Goal: Task Accomplishment & Management: Use online tool/utility

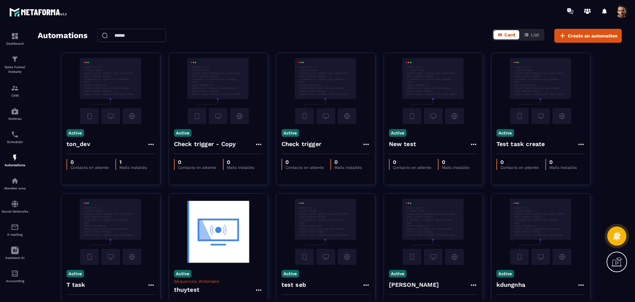
scroll to position [195, 0]
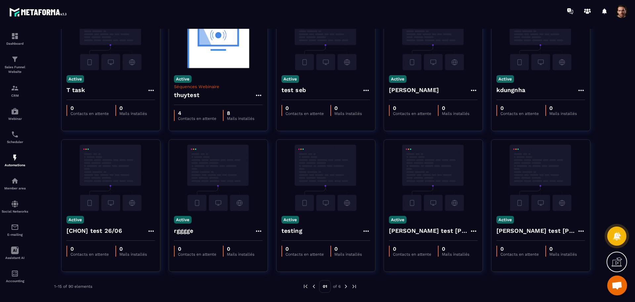
click at [345, 284] on img at bounding box center [346, 286] width 6 height 6
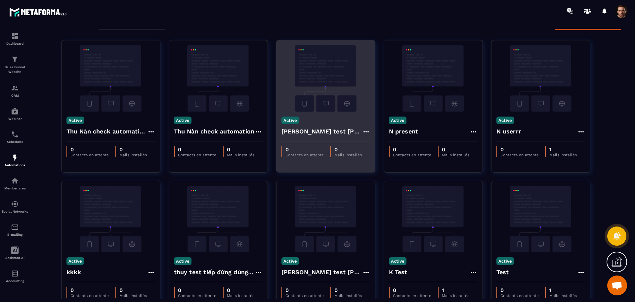
scroll to position [13, 0]
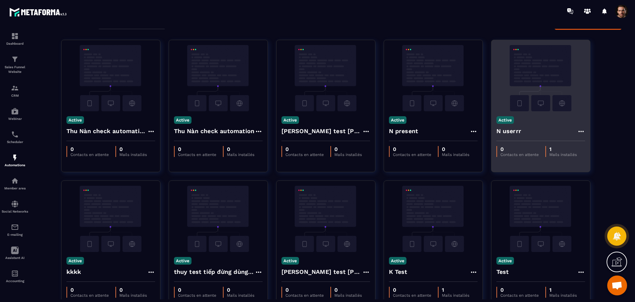
click at [580, 129] on icon at bounding box center [581, 131] width 8 height 8
click at [589, 147] on icon at bounding box center [587, 146] width 6 height 6
click at [599, 149] on link "Edit" at bounding box center [597, 146] width 34 height 15
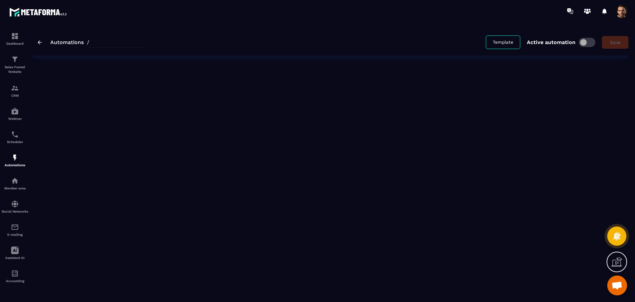
click at [599, 146] on div "Automations / Template Active automation Save" at bounding box center [330, 161] width 598 height 265
type input "********"
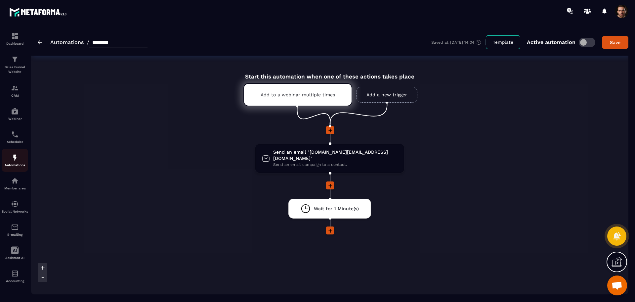
click at [12, 159] on img at bounding box center [15, 158] width 8 height 8
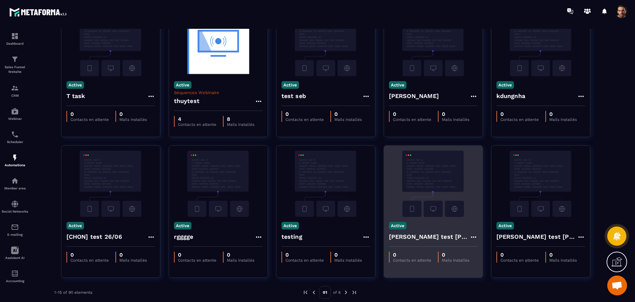
scroll to position [195, 0]
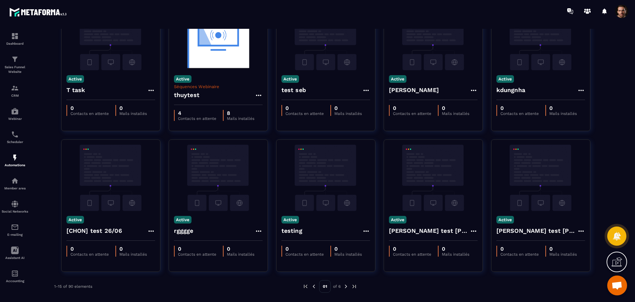
click at [345, 288] on img at bounding box center [346, 286] width 6 height 6
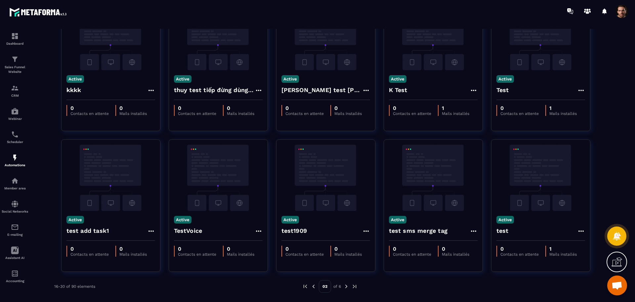
click at [398, 287] on div at bounding box center [487, 286] width 238 height 13
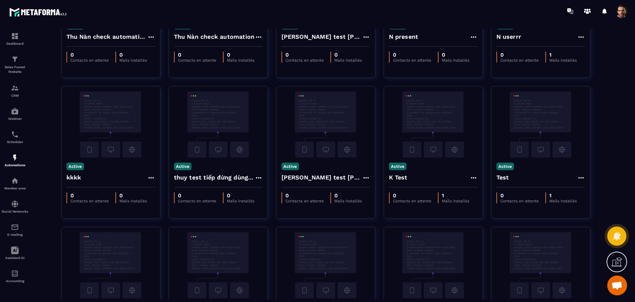
scroll to position [105, 0]
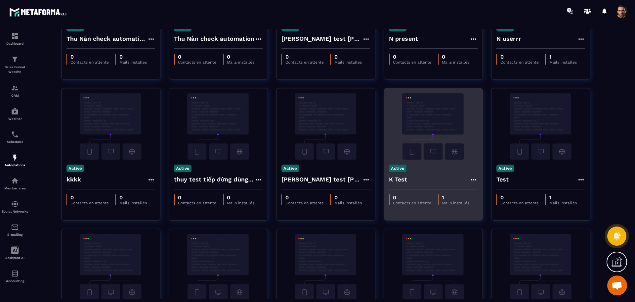
click at [472, 181] on icon at bounding box center [474, 180] width 8 height 8
click at [494, 198] on link "Edit" at bounding box center [489, 194] width 34 height 15
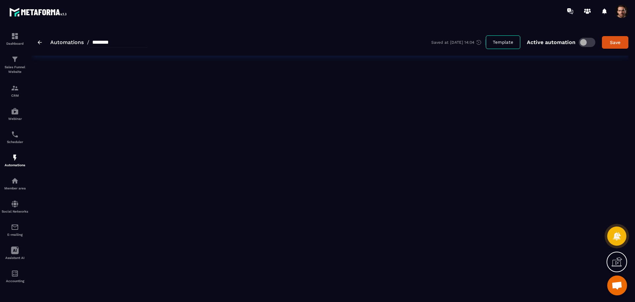
type input "******"
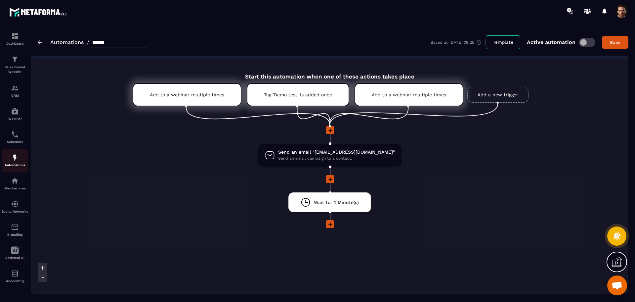
click at [12, 156] on img at bounding box center [15, 158] width 8 height 8
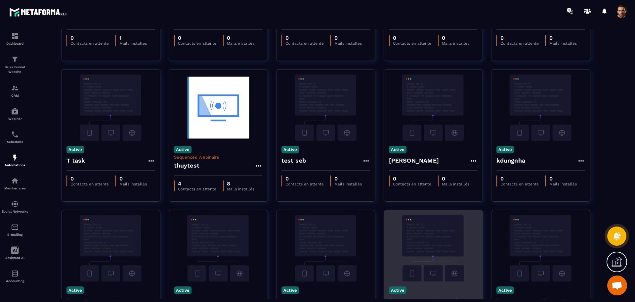
scroll to position [195, 0]
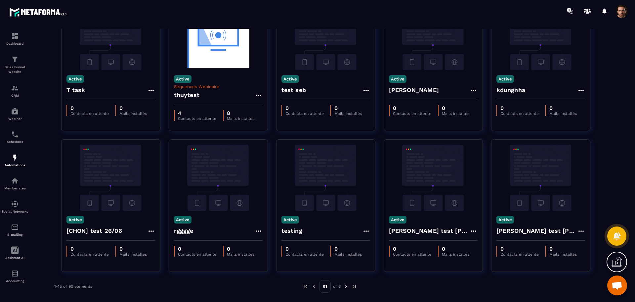
click at [346, 287] on img at bounding box center [346, 286] width 6 height 6
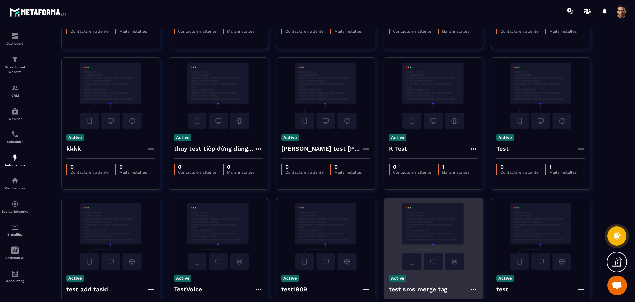
scroll to position [135, 0]
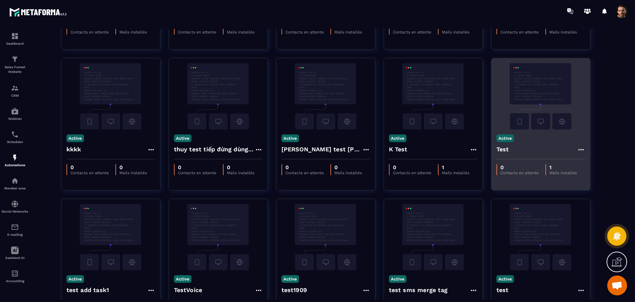
click at [581, 148] on icon at bounding box center [581, 150] width 8 height 8
click at [594, 167] on link "Edit" at bounding box center [597, 164] width 34 height 15
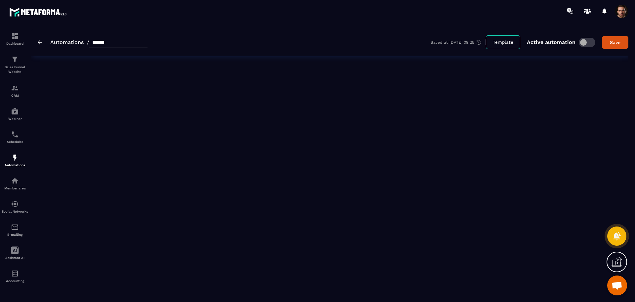
type input "****"
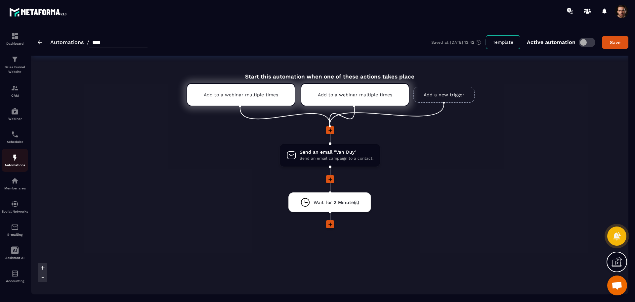
click at [20, 165] on p "Automations" at bounding box center [15, 165] width 26 height 4
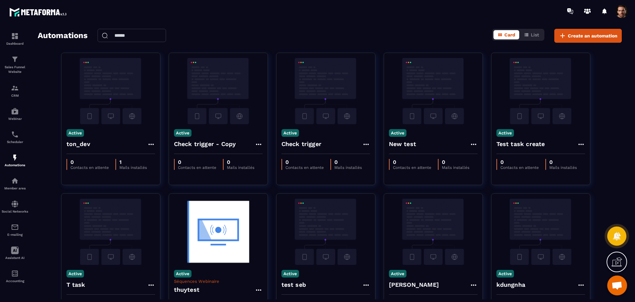
scroll to position [195, 0]
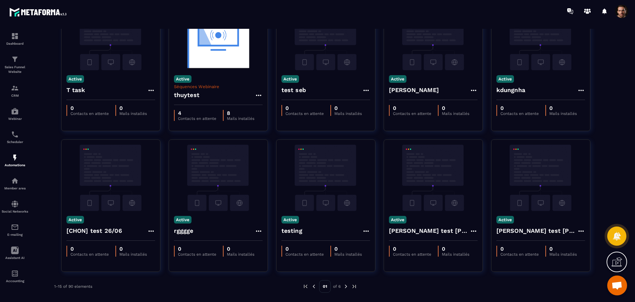
click at [346, 285] on img at bounding box center [346, 286] width 6 height 6
click at [346, 286] on img at bounding box center [346, 286] width 6 height 6
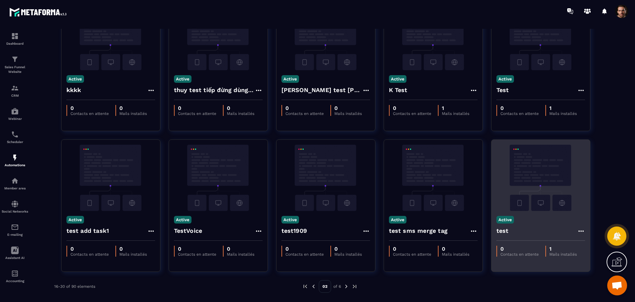
click at [580, 229] on icon at bounding box center [581, 231] width 8 height 8
click at [592, 244] on link "Edit" at bounding box center [597, 246] width 34 height 15
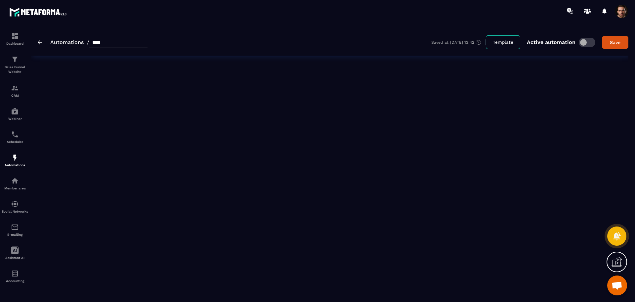
type input "****"
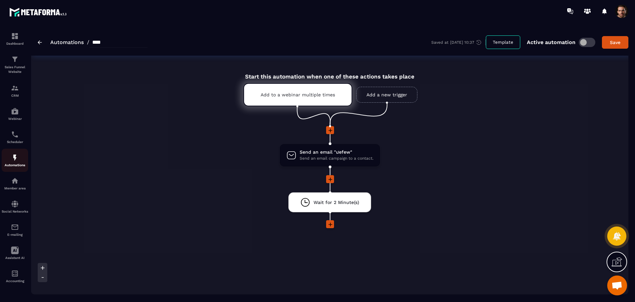
click at [18, 164] on p "Automations" at bounding box center [15, 165] width 26 height 4
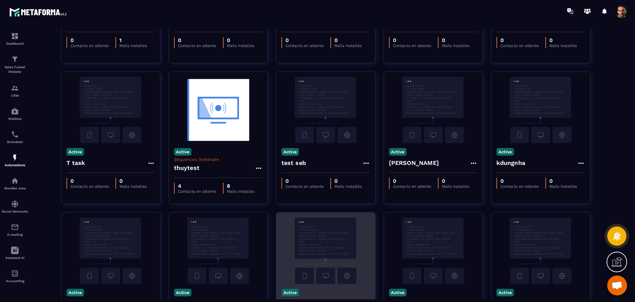
scroll to position [195, 0]
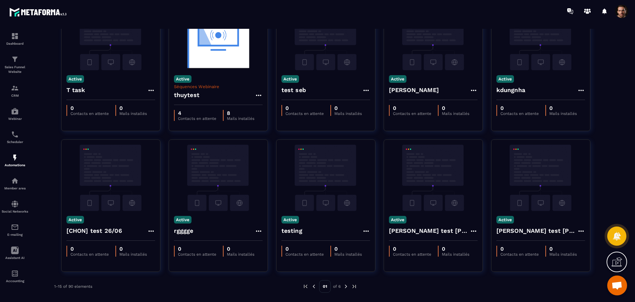
click at [345, 286] on img at bounding box center [346, 286] width 6 height 6
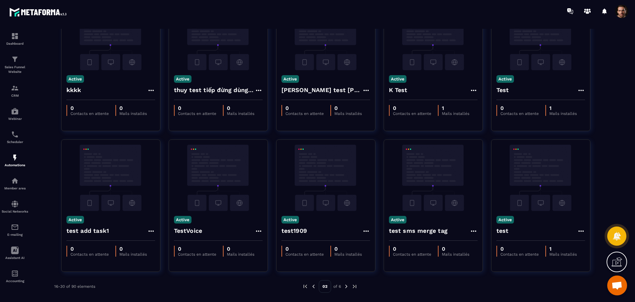
click at [345, 286] on img at bounding box center [346, 286] width 6 height 6
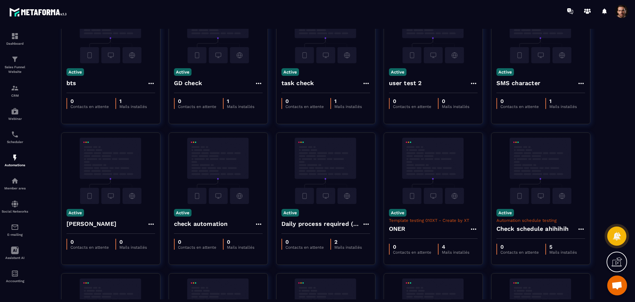
scroll to position [0, 0]
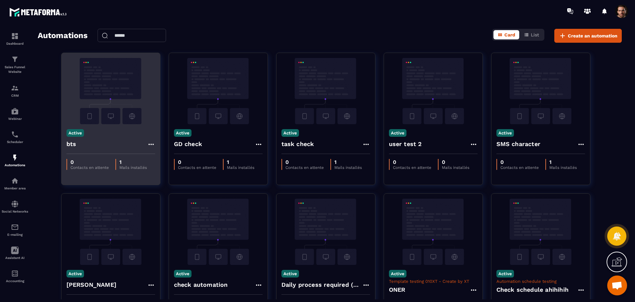
click at [150, 144] on icon at bounding box center [151, 144] width 8 height 8
click at [168, 159] on link "Edit" at bounding box center [167, 159] width 34 height 15
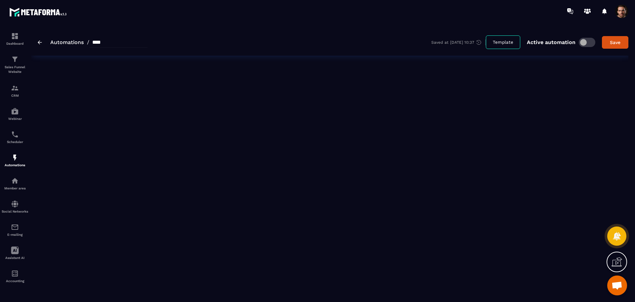
type input "***"
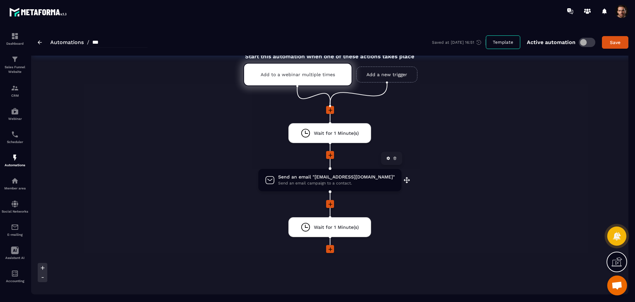
scroll to position [21, 0]
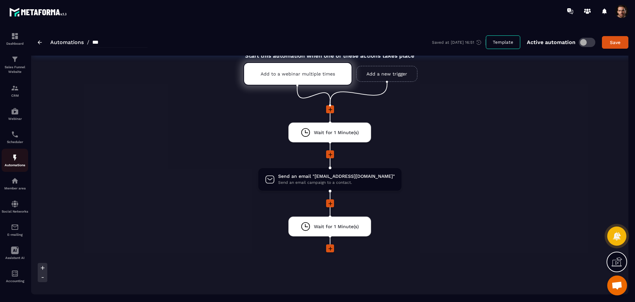
click at [15, 161] on div "Automations" at bounding box center [15, 160] width 26 height 13
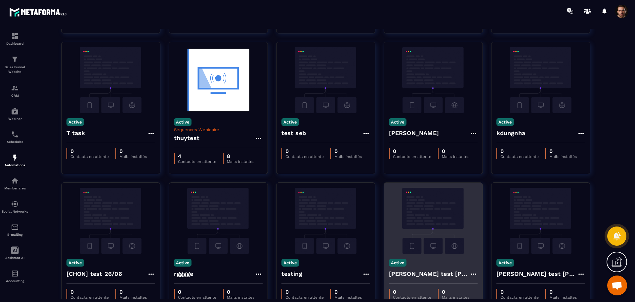
scroll to position [195, 0]
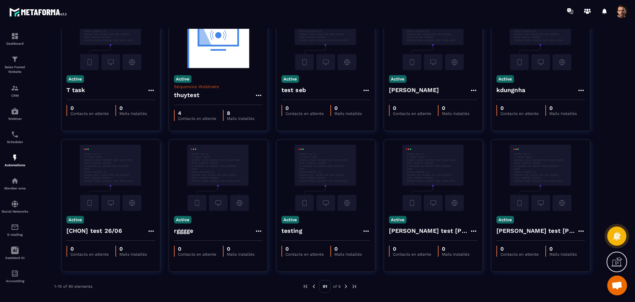
click at [346, 284] on img at bounding box center [346, 286] width 6 height 6
click at [344, 288] on img at bounding box center [346, 286] width 6 height 6
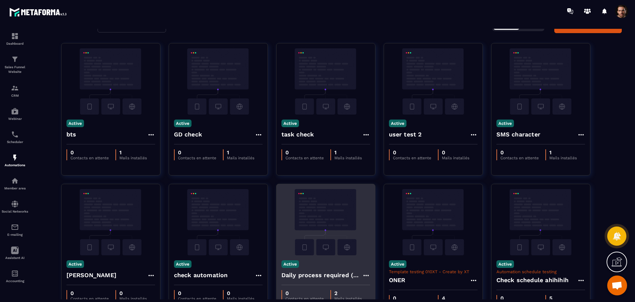
scroll to position [0, 0]
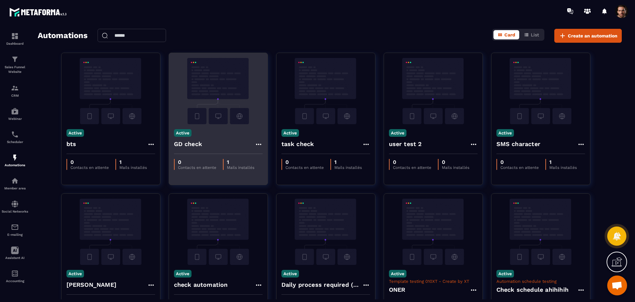
click at [260, 143] on icon at bounding box center [259, 144] width 8 height 8
click at [267, 155] on link "Edit" at bounding box center [274, 159] width 34 height 15
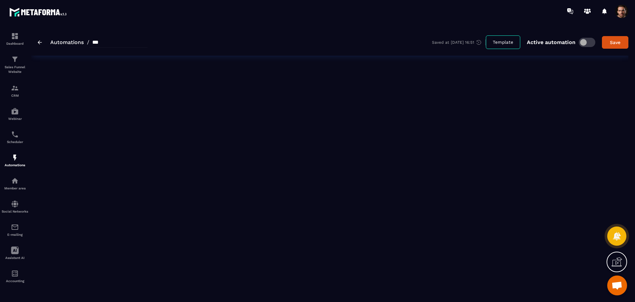
type input "********"
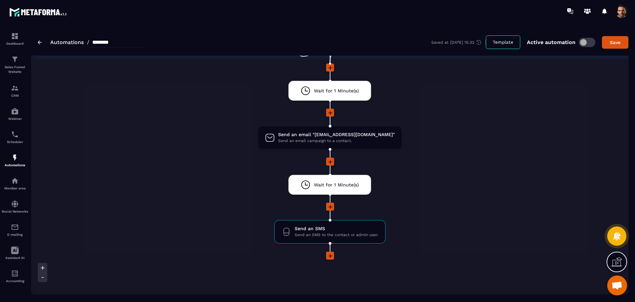
scroll to position [63, 0]
click at [13, 162] on div "Automations" at bounding box center [15, 160] width 26 height 13
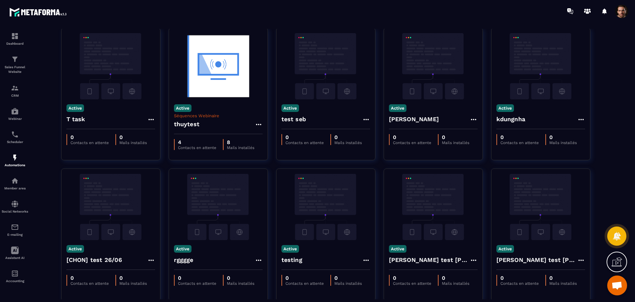
scroll to position [195, 0]
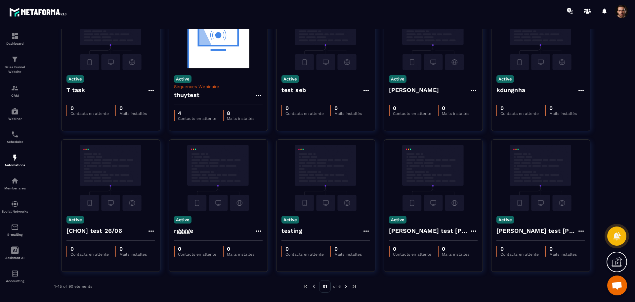
click at [344, 284] on img at bounding box center [346, 286] width 6 height 6
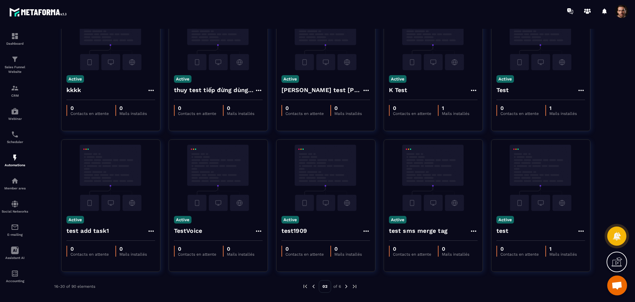
click at [348, 286] on img at bounding box center [346, 286] width 6 height 6
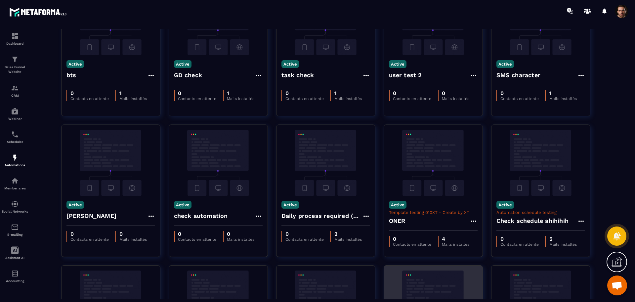
scroll to position [0, 0]
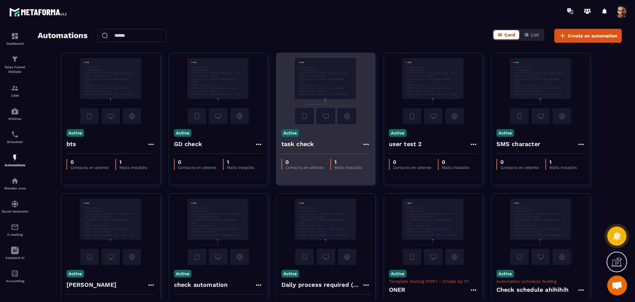
click at [363, 141] on icon at bounding box center [366, 144] width 8 height 8
click at [377, 159] on link "Edit" at bounding box center [382, 159] width 34 height 15
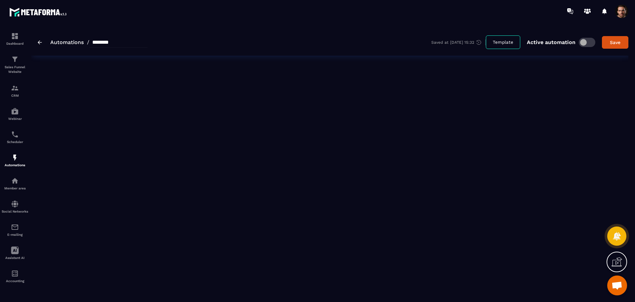
type input "**********"
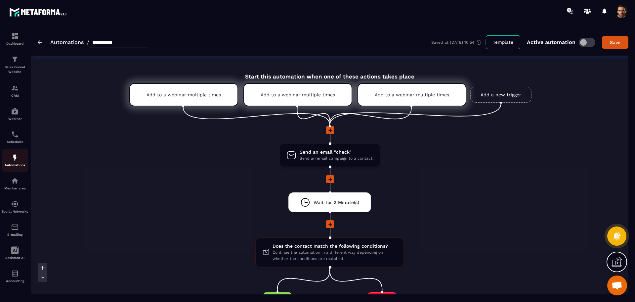
click at [15, 154] on img at bounding box center [15, 158] width 8 height 8
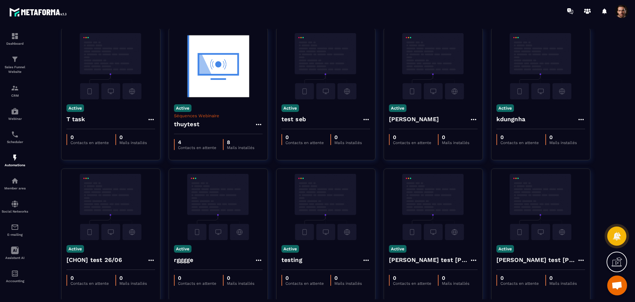
scroll to position [195, 0]
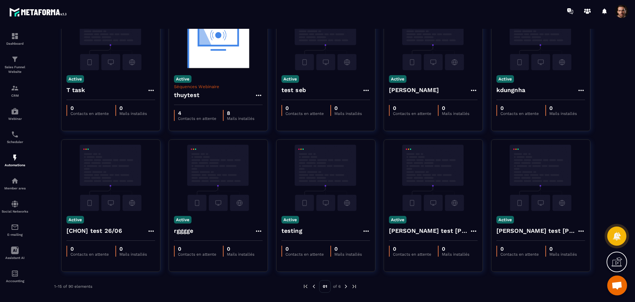
click at [346, 286] on img at bounding box center [346, 286] width 6 height 6
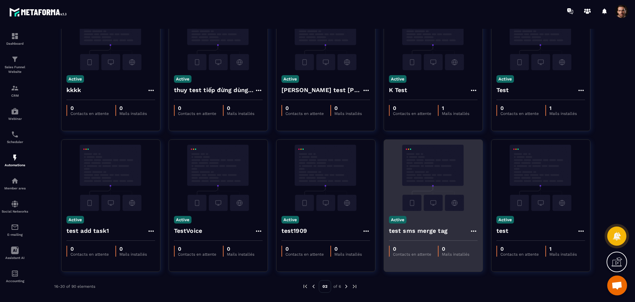
scroll to position [194, 0]
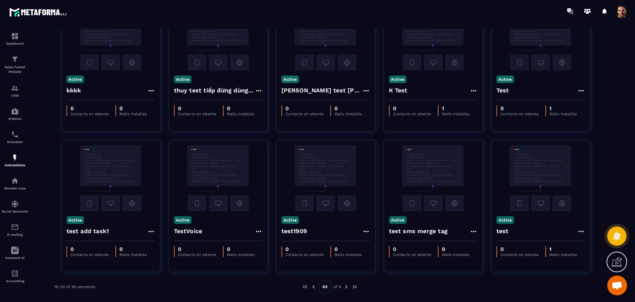
click at [346, 287] on img at bounding box center [346, 287] width 6 height 6
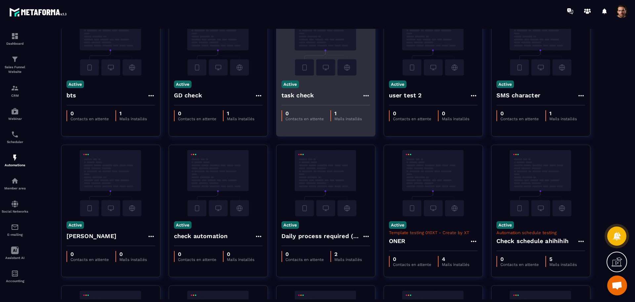
scroll to position [0, 0]
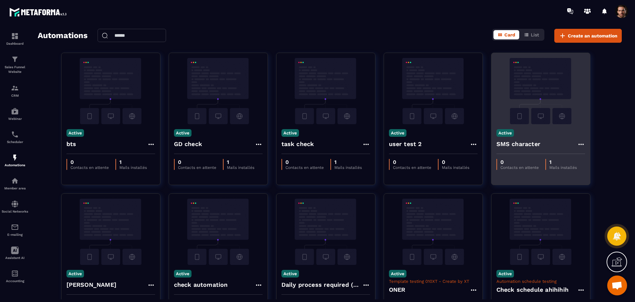
click at [582, 144] on icon at bounding box center [580, 144] width 5 height 1
click at [589, 157] on icon at bounding box center [587, 159] width 6 height 6
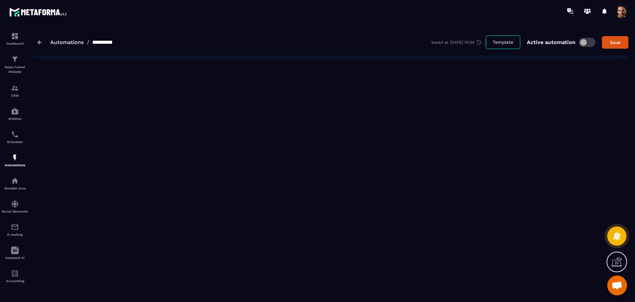
type input "**********"
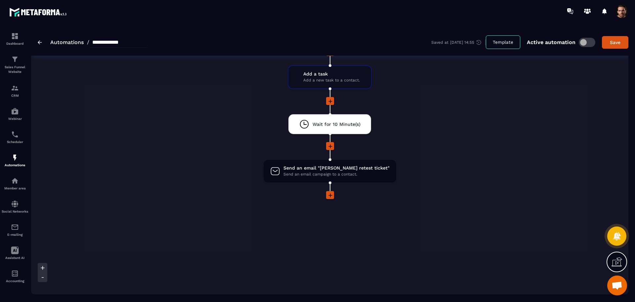
scroll to position [79, 0]
click at [15, 160] on img at bounding box center [15, 158] width 8 height 8
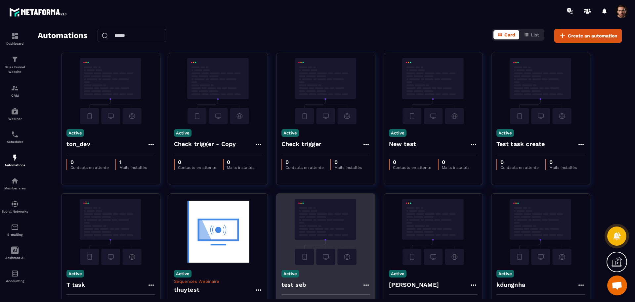
scroll to position [195, 0]
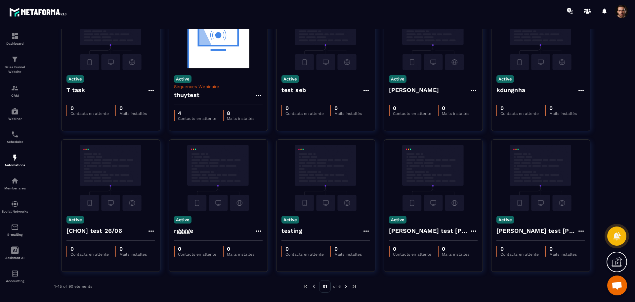
click at [346, 283] on img at bounding box center [346, 286] width 6 height 6
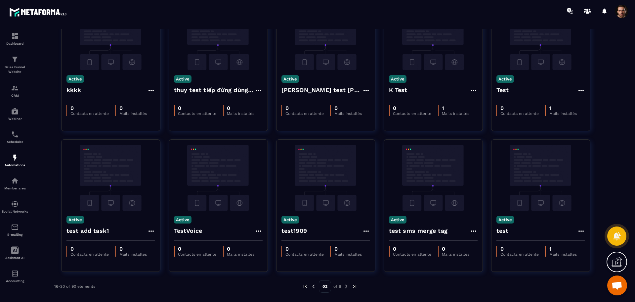
click at [346, 284] on img at bounding box center [346, 286] width 6 height 6
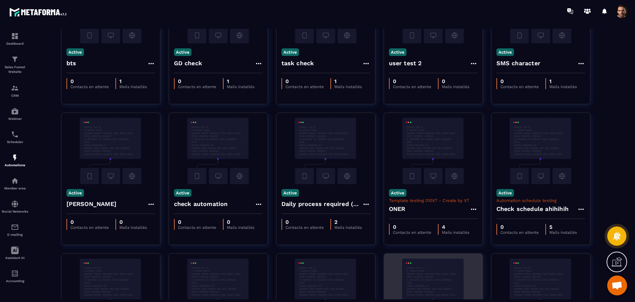
scroll to position [80, 0]
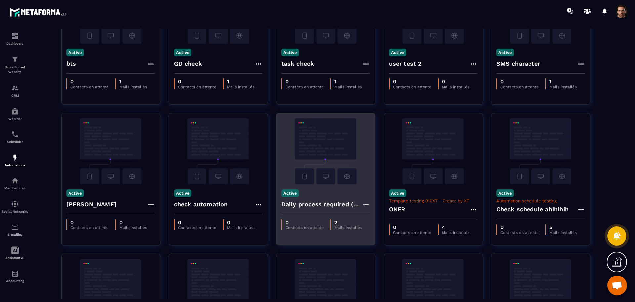
click at [367, 201] on icon at bounding box center [366, 205] width 8 height 8
click at [374, 216] on icon at bounding box center [372, 219] width 6 height 6
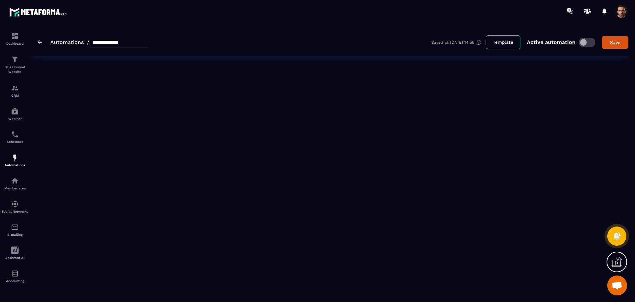
type input "**********"
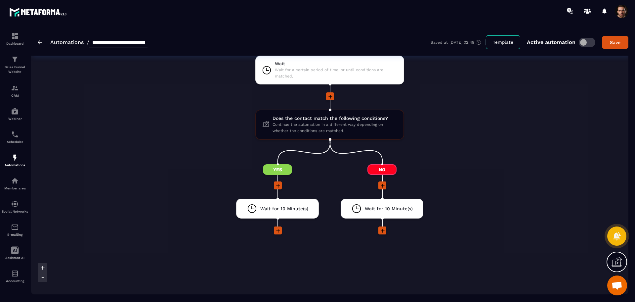
scroll to position [357, 0]
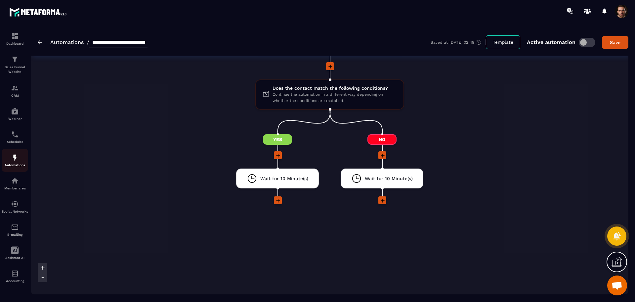
click at [15, 165] on p "Automations" at bounding box center [15, 165] width 26 height 4
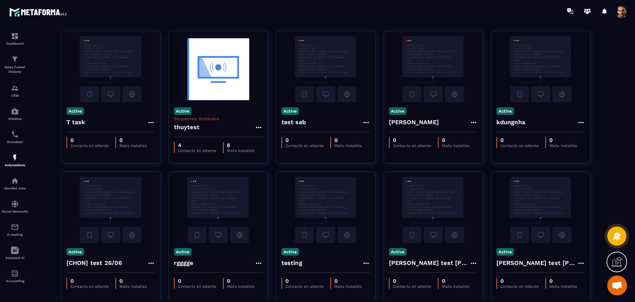
scroll to position [195, 0]
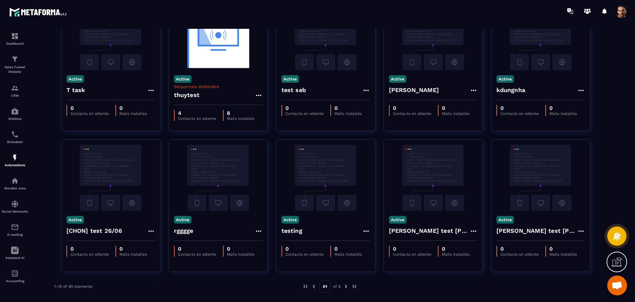
click at [347, 286] on img at bounding box center [346, 286] width 6 height 6
click at [347, 287] on img at bounding box center [346, 286] width 6 height 6
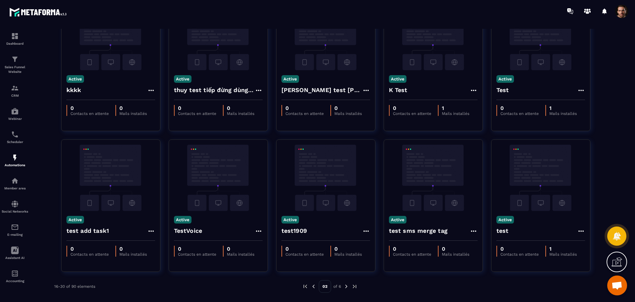
click at [347, 287] on img at bounding box center [346, 286] width 6 height 6
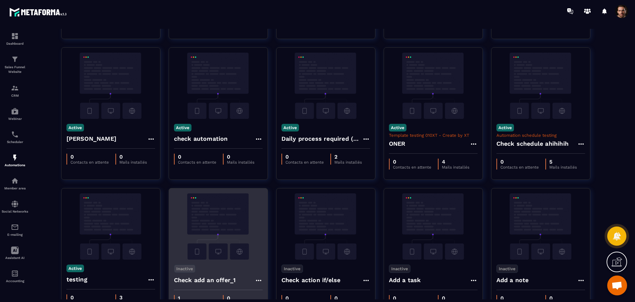
scroll to position [147, 0]
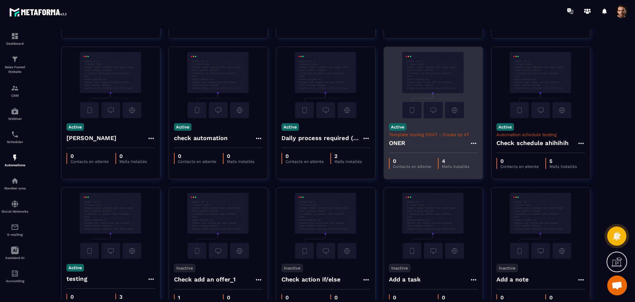
click at [472, 145] on icon at bounding box center [474, 143] width 8 height 8
click at [485, 155] on link "Edit" at bounding box center [489, 158] width 34 height 15
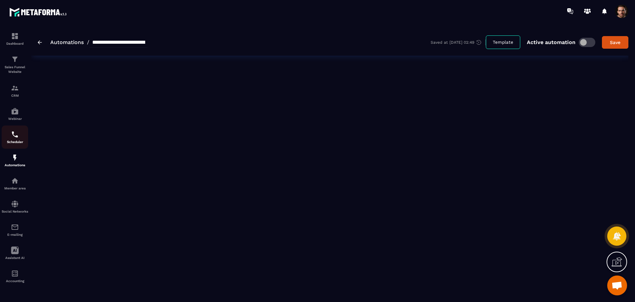
type input "****"
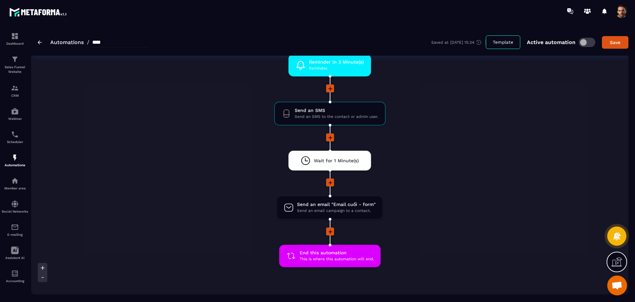
scroll to position [392, 0]
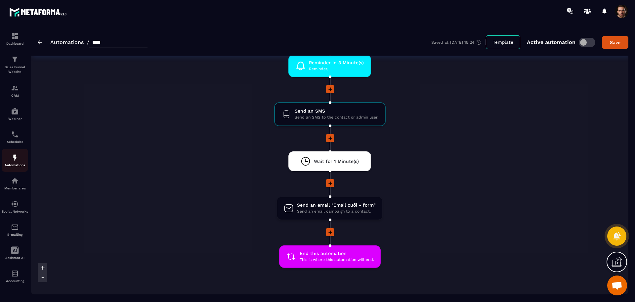
click at [20, 162] on div "Automations" at bounding box center [15, 160] width 26 height 13
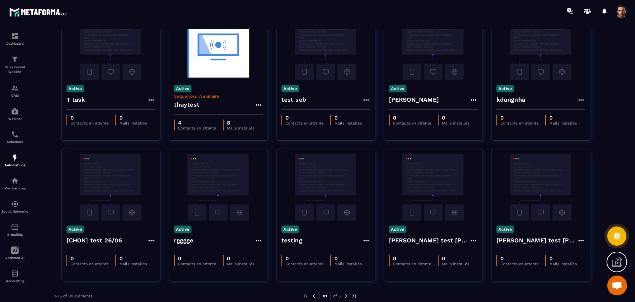
scroll to position [195, 0]
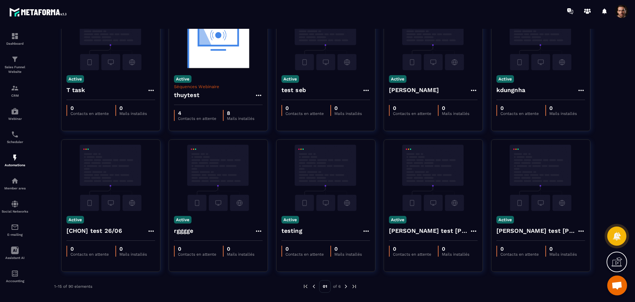
click at [347, 287] on img at bounding box center [346, 286] width 6 height 6
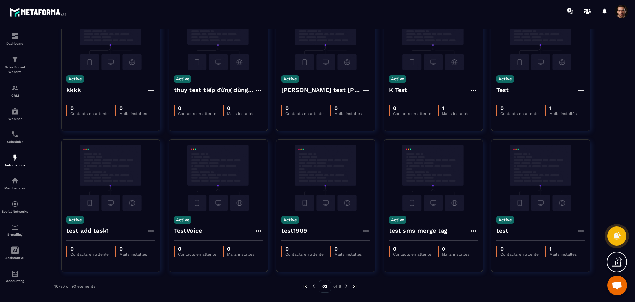
click at [350, 283] on div "02 of 6" at bounding box center [329, 286] width 55 height 13
click at [346, 285] on img at bounding box center [346, 286] width 6 height 6
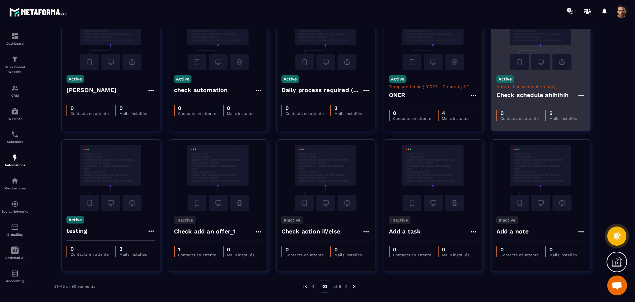
click at [580, 97] on icon at bounding box center [581, 95] width 8 height 8
click at [587, 110] on icon at bounding box center [587, 110] width 6 height 6
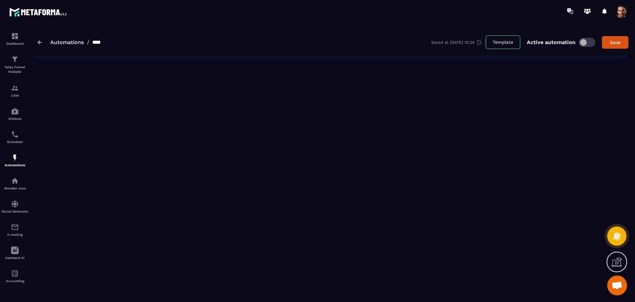
type input "**********"
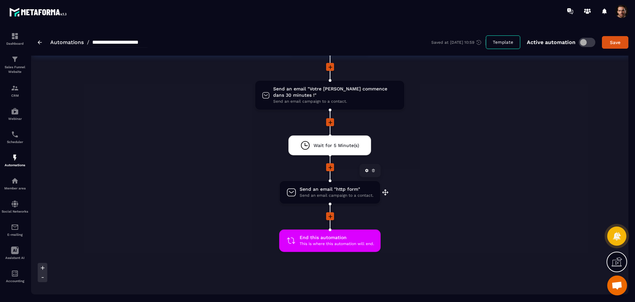
scroll to position [409, 0]
click at [17, 162] on div "Automations" at bounding box center [15, 160] width 26 height 13
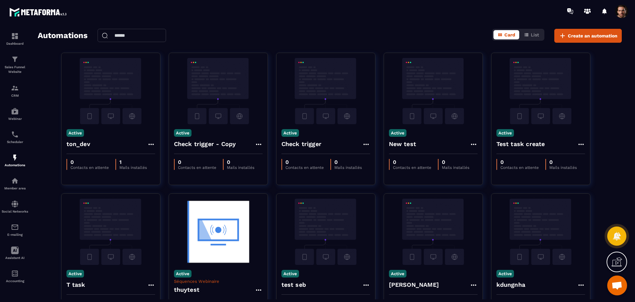
scroll to position [195, 0]
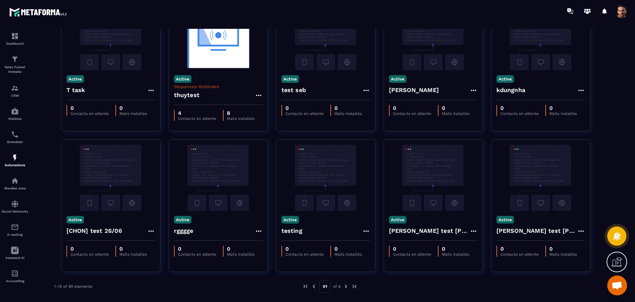
click at [347, 288] on img at bounding box center [346, 286] width 6 height 6
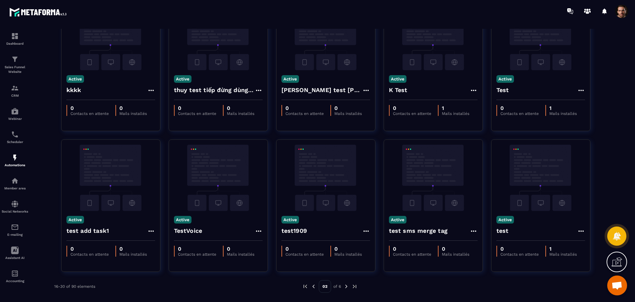
click at [347, 288] on img at bounding box center [346, 286] width 6 height 6
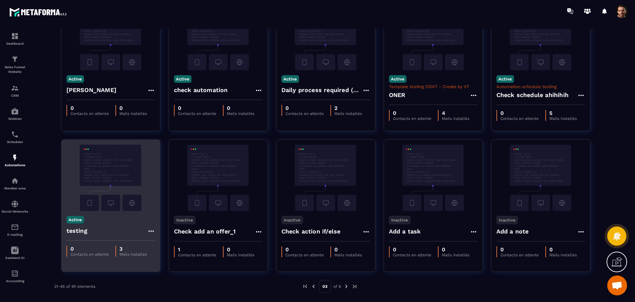
click at [147, 227] on div "testing" at bounding box center [111, 233] width 89 height 16
click at [153, 231] on icon at bounding box center [150, 230] width 5 height 1
click at [166, 244] on link "Edit" at bounding box center [167, 246] width 34 height 15
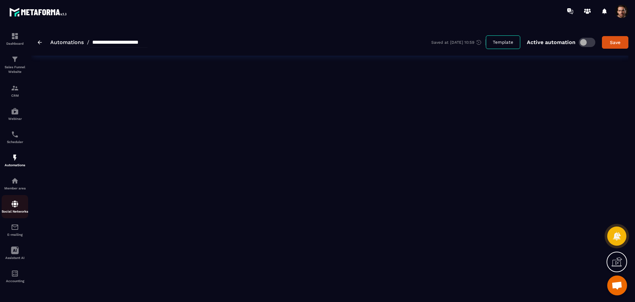
type input "*******"
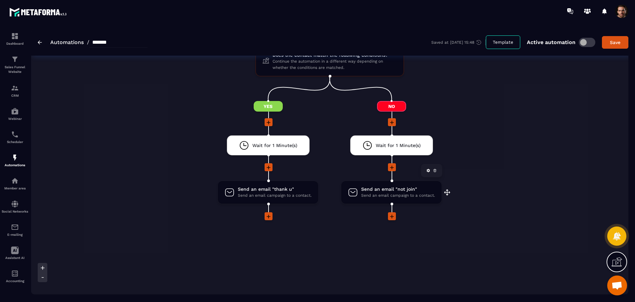
scroll to position [286, 0]
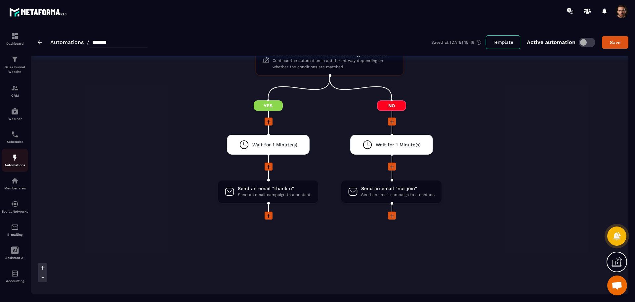
click at [18, 158] on img at bounding box center [15, 158] width 8 height 8
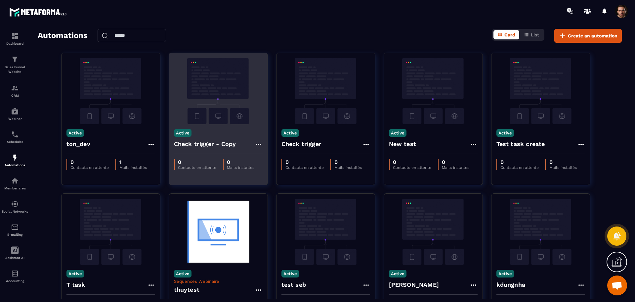
click at [257, 143] on icon at bounding box center [259, 144] width 8 height 8
click at [276, 157] on link "Edit" at bounding box center [274, 159] width 34 height 15
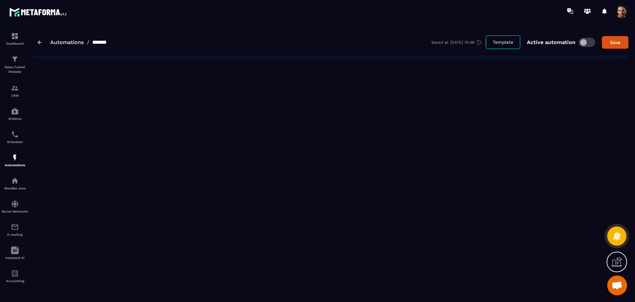
type input "**********"
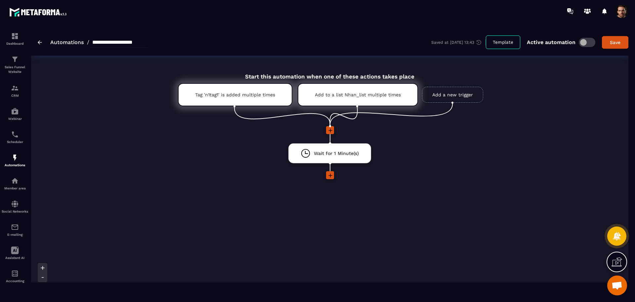
click at [331, 130] on icon at bounding box center [331, 130] width 4 height 4
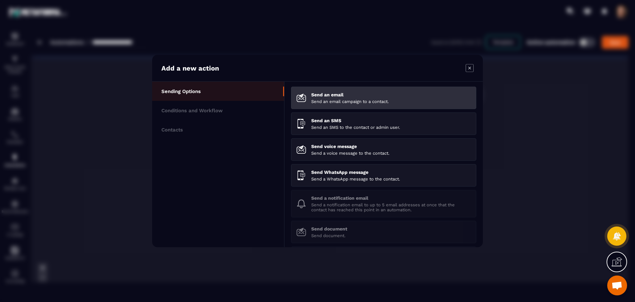
click at [340, 97] on p "Send an email" at bounding box center [391, 94] width 160 height 5
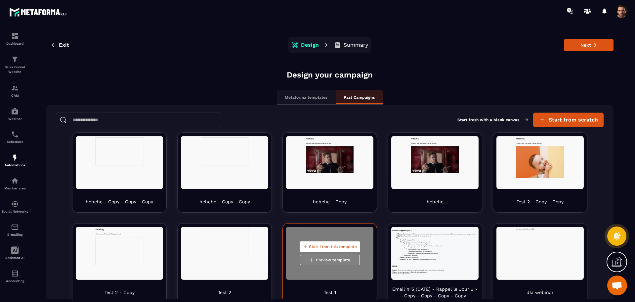
scroll to position [15, 0]
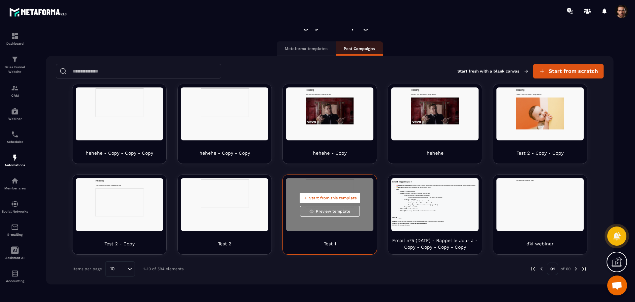
click at [329, 194] on button "Start from this template" at bounding box center [330, 198] width 61 height 11
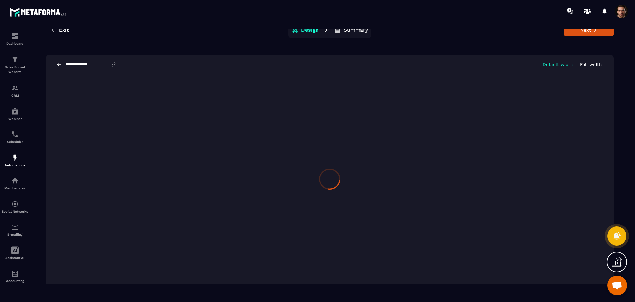
scroll to position [0, 0]
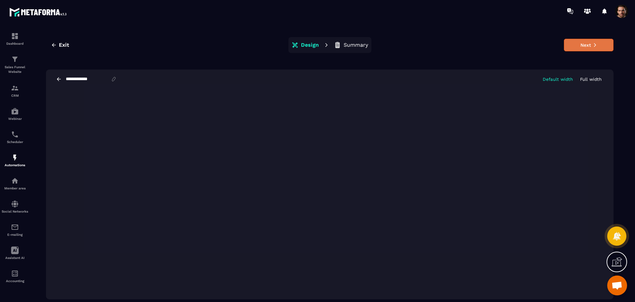
click at [590, 49] on button "Next" at bounding box center [589, 45] width 50 height 13
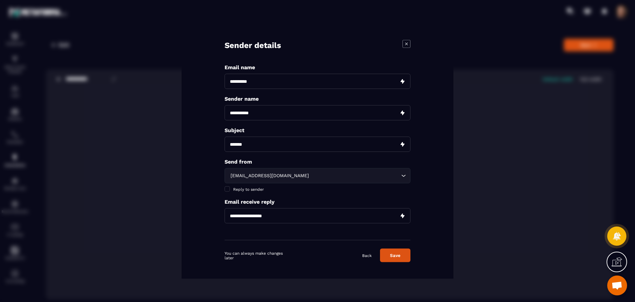
click at [258, 83] on input "Modal window" at bounding box center [318, 81] width 186 height 15
type input "**********"
click at [275, 117] on input "Modal window" at bounding box center [318, 112] width 186 height 15
type input "**"
click at [223, 146] on div "**********" at bounding box center [318, 150] width 272 height 255
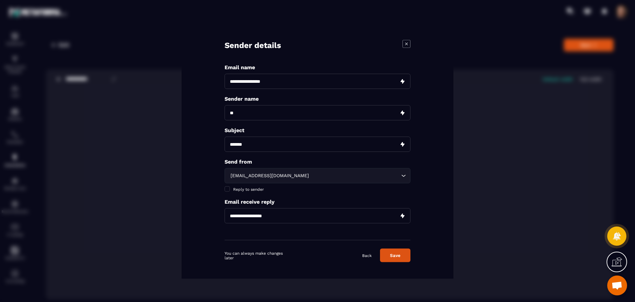
click at [241, 146] on input "Modal window" at bounding box center [318, 144] width 186 height 15
type input "**"
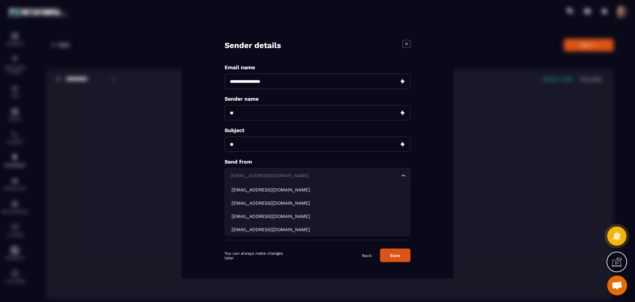
click at [245, 177] on div "[EMAIL_ADDRESS][DOMAIN_NAME]" at bounding box center [314, 175] width 172 height 7
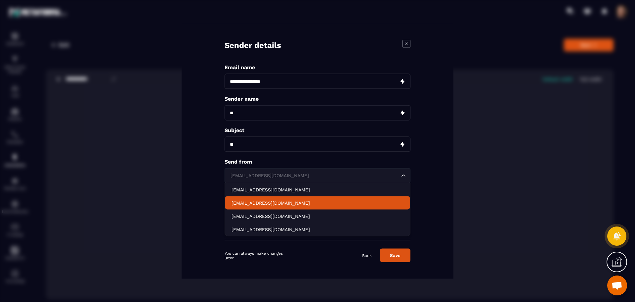
click at [265, 199] on li "[EMAIL_ADDRESS][DOMAIN_NAME]" at bounding box center [317, 202] width 185 height 13
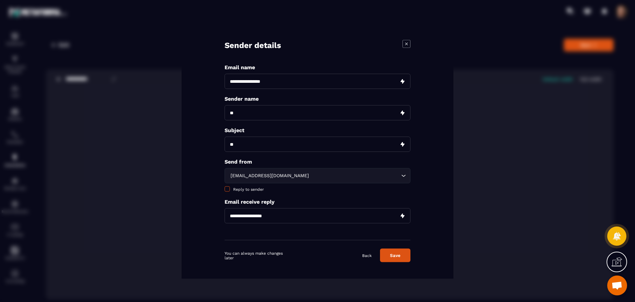
click at [227, 191] on span "Modal window" at bounding box center [227, 188] width 5 height 5
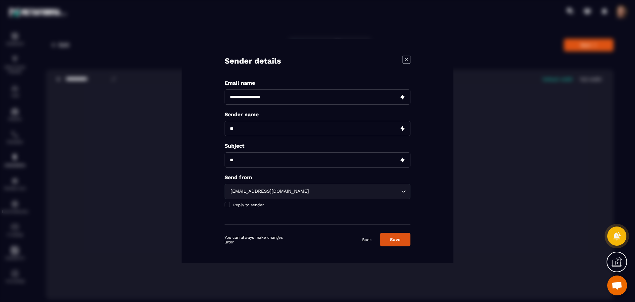
click at [397, 245] on button "Save" at bounding box center [395, 240] width 30 height 14
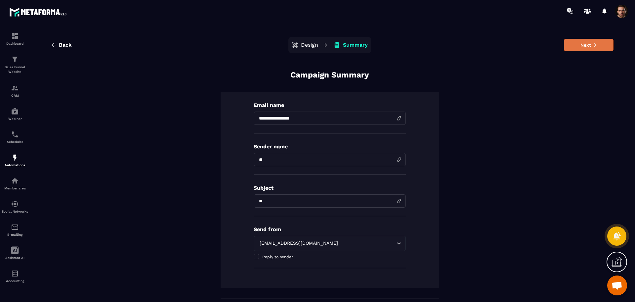
click at [588, 48] on button "Next" at bounding box center [589, 45] width 50 height 13
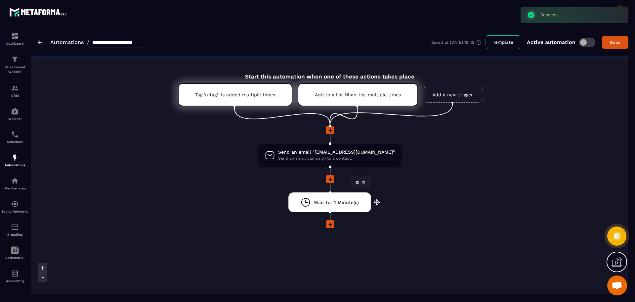
click at [365, 181] on icon at bounding box center [364, 182] width 4 height 4
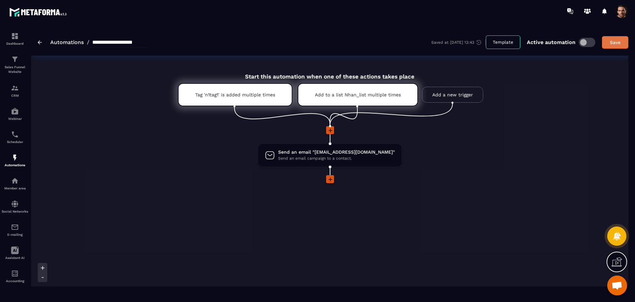
click at [617, 43] on div "Save" at bounding box center [615, 42] width 18 height 7
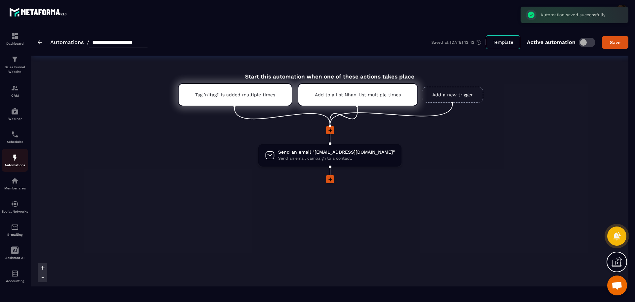
click at [17, 162] on div "Automations" at bounding box center [15, 160] width 26 height 13
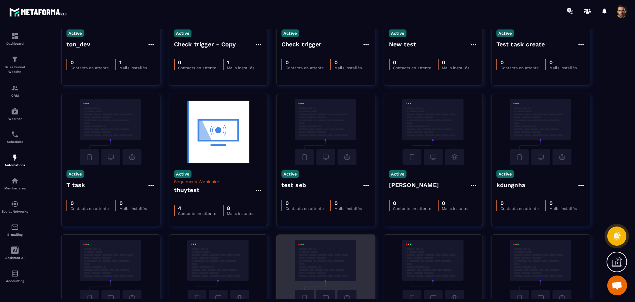
scroll to position [195, 0]
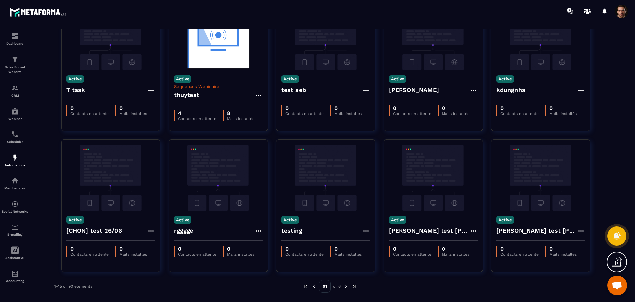
click at [349, 288] on div "01 of 6" at bounding box center [330, 286] width 55 height 13
click at [353, 288] on img at bounding box center [354, 286] width 6 height 6
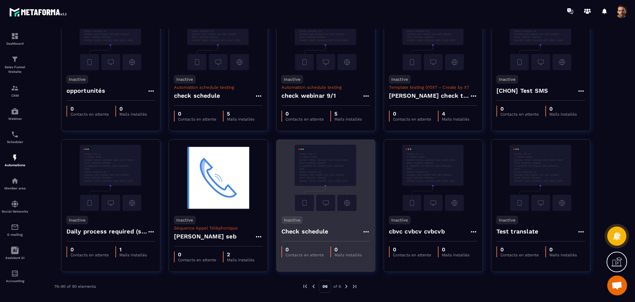
click at [364, 233] on icon at bounding box center [366, 232] width 8 height 8
click at [378, 244] on link "Edit" at bounding box center [382, 246] width 34 height 15
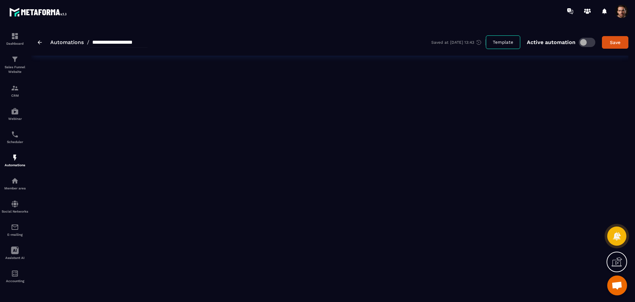
type input "**********"
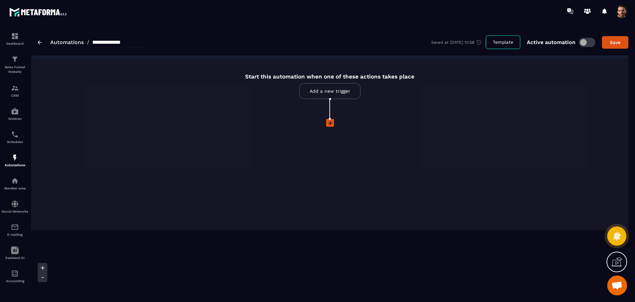
click at [588, 42] on span at bounding box center [587, 42] width 17 height 9
click at [329, 125] on icon at bounding box center [330, 123] width 7 height 7
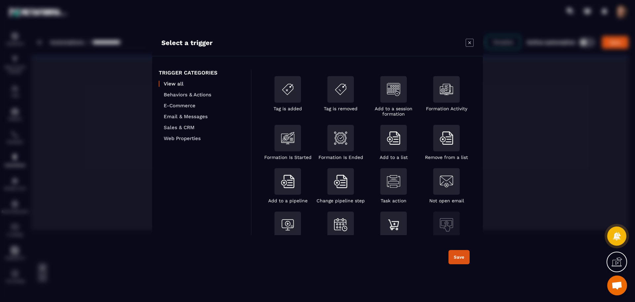
click at [206, 91] on ul "View all Behaviors & Actions E-Commerce Email & Messages Sales & CRM Web Proper…" at bounding box center [202, 111] width 86 height 61
click at [472, 43] on icon "Modal window" at bounding box center [470, 43] width 8 height 8
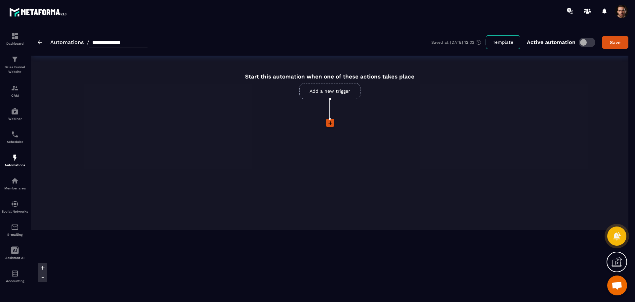
click at [326, 93] on link "Add a new trigger" at bounding box center [329, 91] width 61 height 16
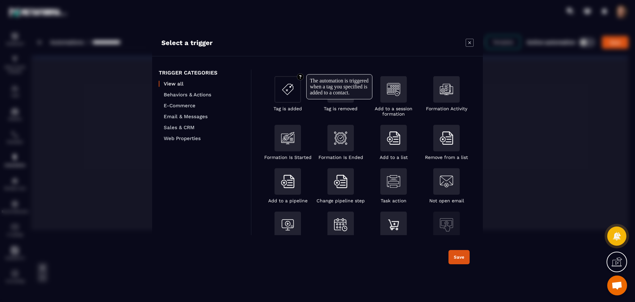
click at [292, 97] on div "Modal window" at bounding box center [288, 89] width 26 height 26
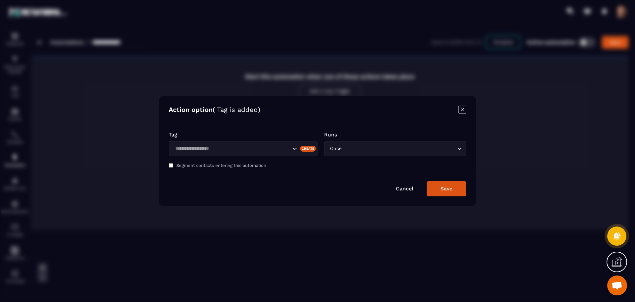
click at [235, 134] on p "Tag" at bounding box center [243, 134] width 149 height 6
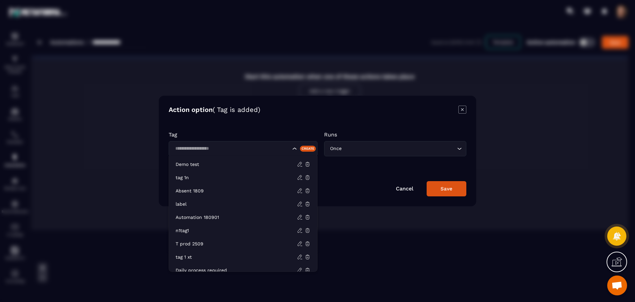
click at [229, 144] on div "Search for option" at bounding box center [243, 148] width 149 height 15
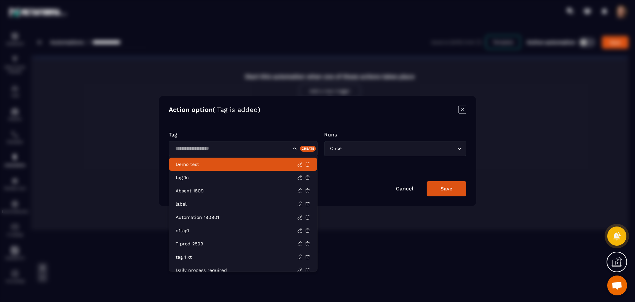
click at [223, 161] on p "Demo test" at bounding box center [236, 164] width 121 height 7
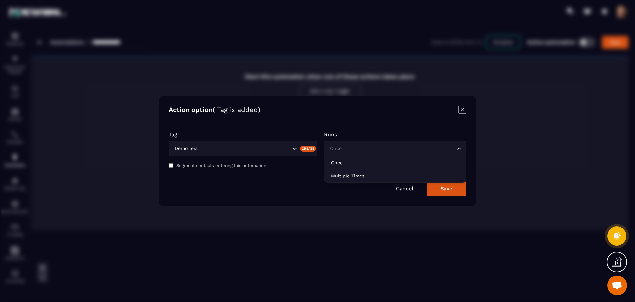
click at [360, 147] on input "Search for option" at bounding box center [392, 148] width 127 height 7
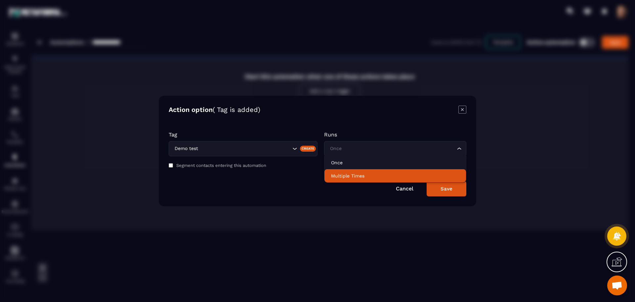
click at [350, 173] on p "Multiple Times" at bounding box center [395, 175] width 128 height 7
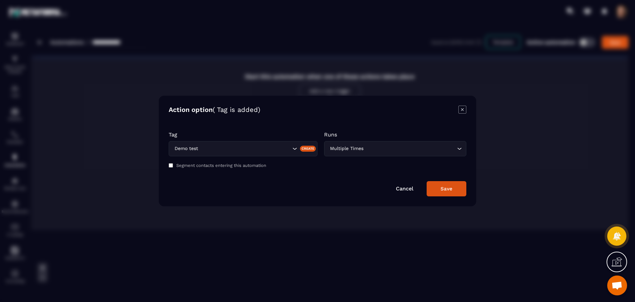
click at [438, 192] on button "Save" at bounding box center [447, 188] width 40 height 15
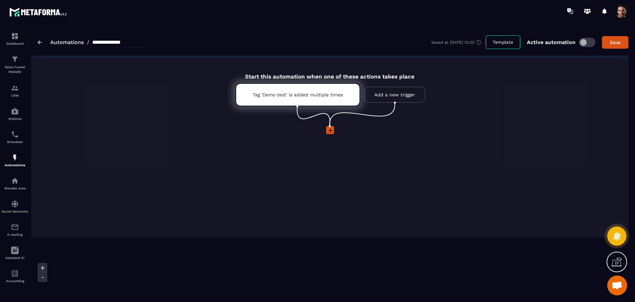
click at [327, 130] on icon at bounding box center [330, 130] width 7 height 7
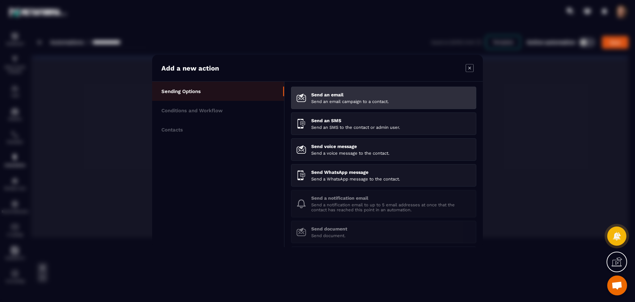
click at [333, 93] on p "Send an email" at bounding box center [391, 94] width 160 height 5
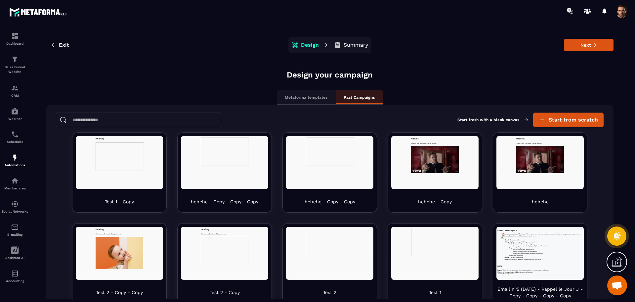
scroll to position [34, 0]
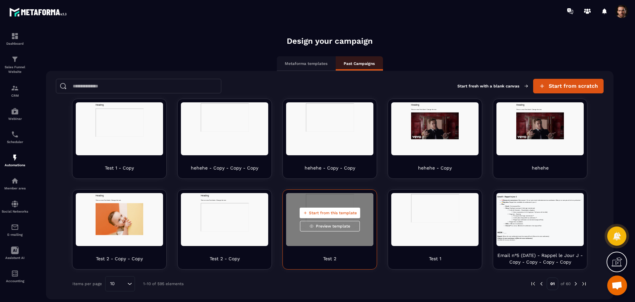
click at [323, 211] on span "Start from this template" at bounding box center [333, 212] width 48 height 5
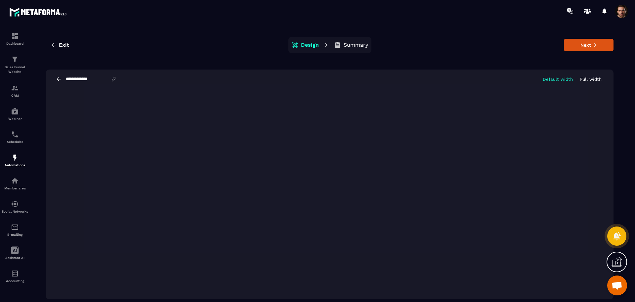
scroll to position [0, 0]
click at [576, 41] on button "Next" at bounding box center [589, 45] width 50 height 13
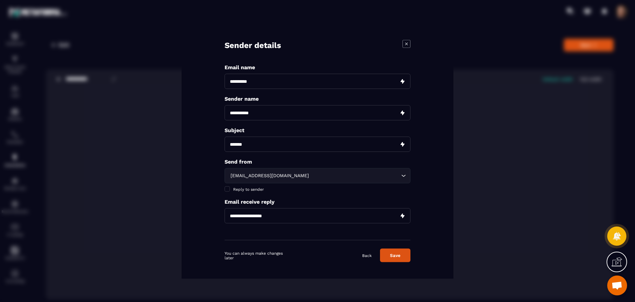
click at [274, 86] on input "Modal window" at bounding box center [318, 81] width 186 height 15
type input "**********"
click at [266, 109] on input "Modal window" at bounding box center [318, 112] width 186 height 15
type input "***"
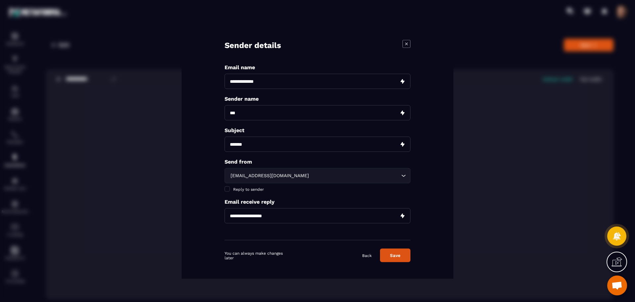
click at [240, 146] on input "Modal window" at bounding box center [318, 144] width 186 height 15
type input "****"
click at [233, 173] on div "[EMAIL_ADDRESS][DOMAIN_NAME]" at bounding box center [314, 175] width 172 height 7
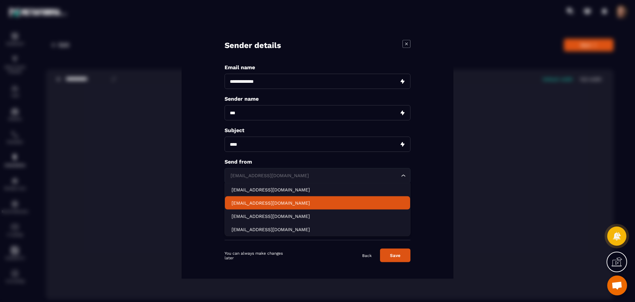
click at [239, 202] on p "[EMAIL_ADDRESS][DOMAIN_NAME]" at bounding box center [318, 203] width 172 height 7
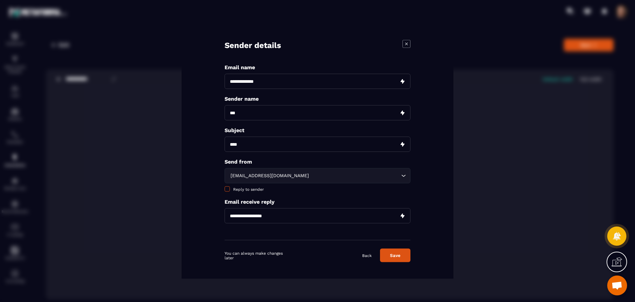
click at [226, 189] on span "Modal window" at bounding box center [227, 188] width 5 height 5
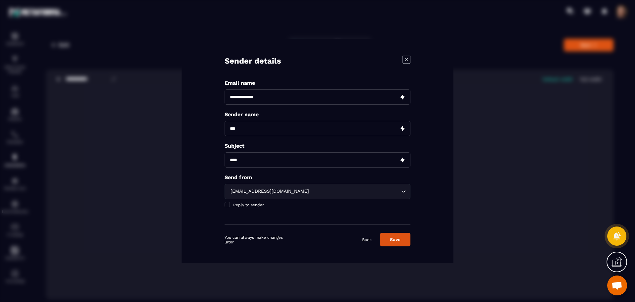
click at [389, 242] on button "Save" at bounding box center [395, 240] width 30 height 14
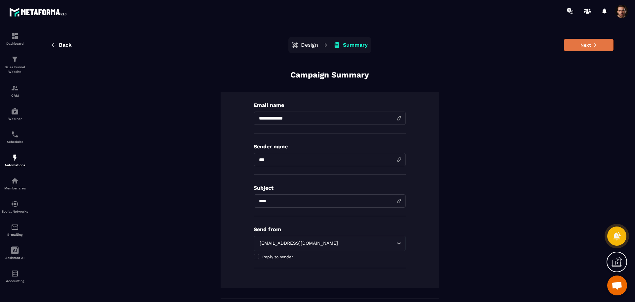
click at [585, 48] on button "Next" at bounding box center [589, 45] width 50 height 13
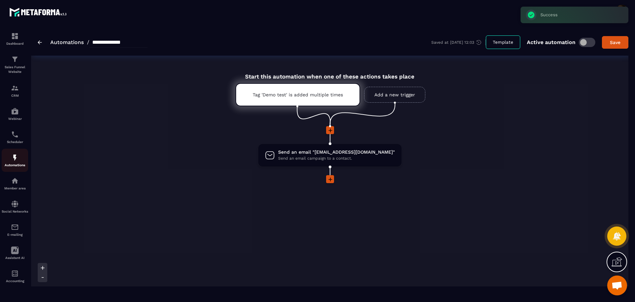
click at [15, 164] on p "Automations" at bounding box center [15, 165] width 26 height 4
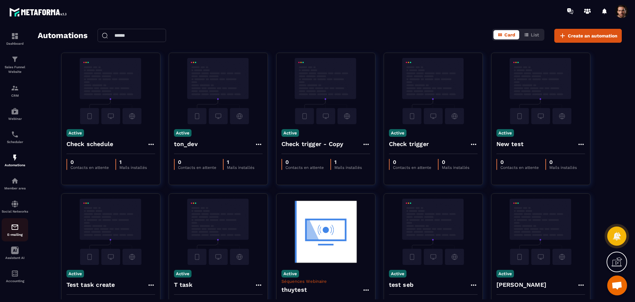
click at [16, 240] on link "E-mailing" at bounding box center [15, 229] width 26 height 23
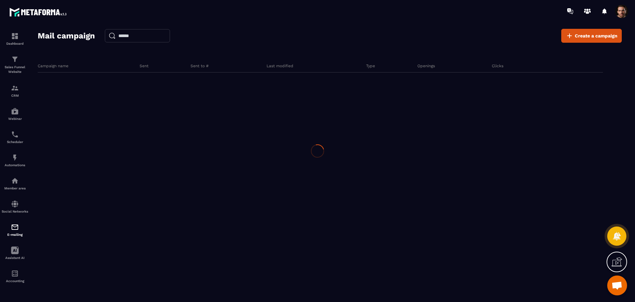
click at [12, 235] on div at bounding box center [317, 151] width 635 height 302
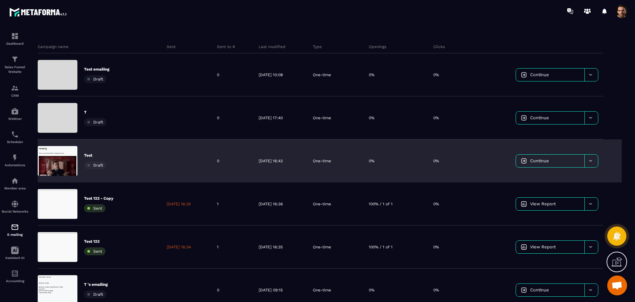
scroll to position [20, 0]
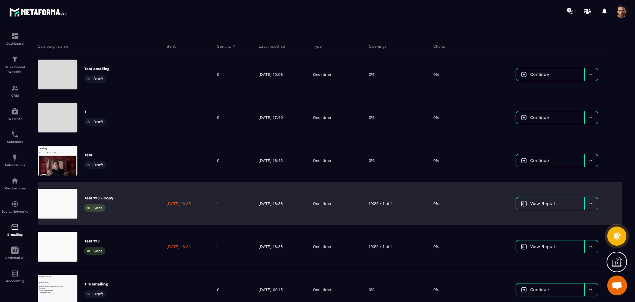
click at [594, 201] on div at bounding box center [592, 203] width 14 height 13
click at [558, 220] on span "Duplicate campaign" at bounding box center [543, 220] width 40 height 5
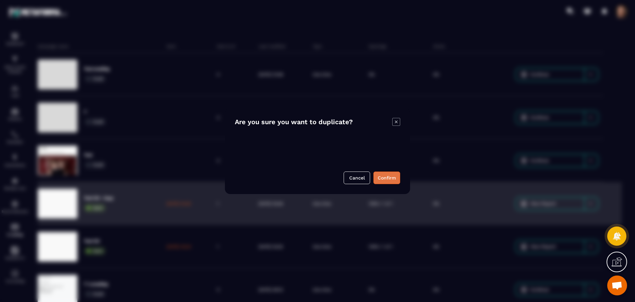
click at [382, 175] on button "Confirm" at bounding box center [387, 177] width 27 height 13
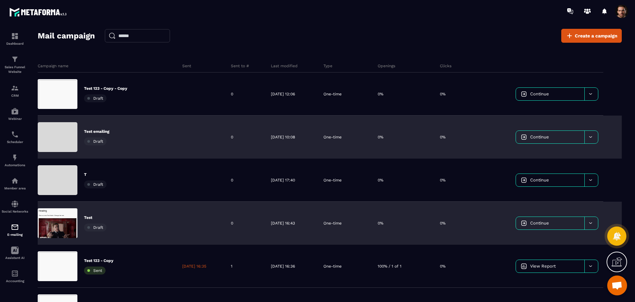
scroll to position [41, 0]
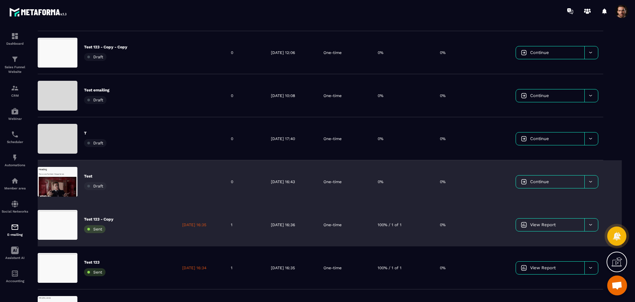
click at [544, 224] on span "View Report" at bounding box center [542, 224] width 25 height 5
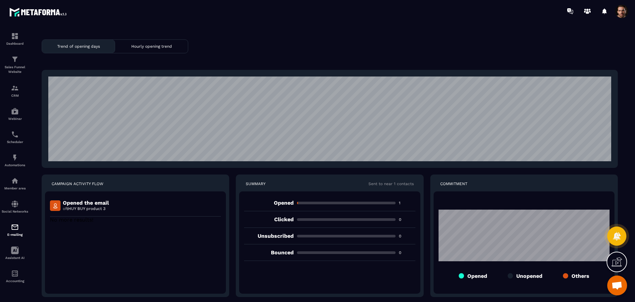
click at [620, 9] on span at bounding box center [621, 11] width 13 height 13
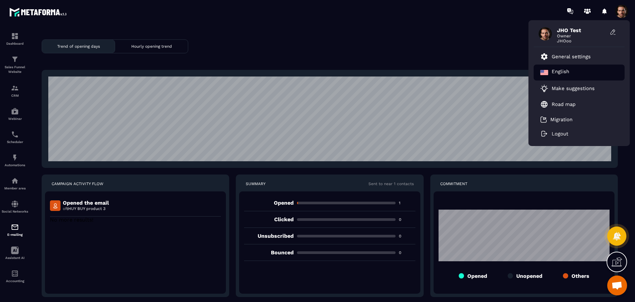
click at [578, 70] on div "English" at bounding box center [579, 73] width 91 height 16
